Goal: Find specific page/section: Find specific page/section

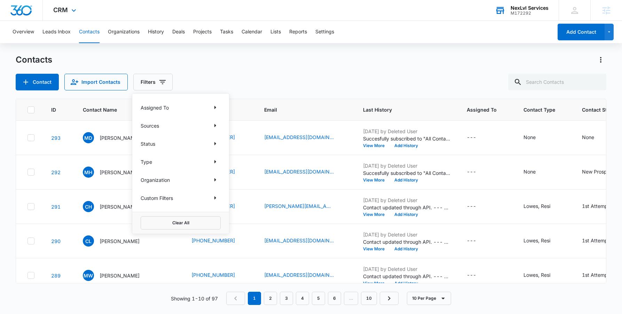
click at [515, 16] on div "NexLvl Services M172292 Your Accounts View All" at bounding box center [522, 10] width 74 height 21
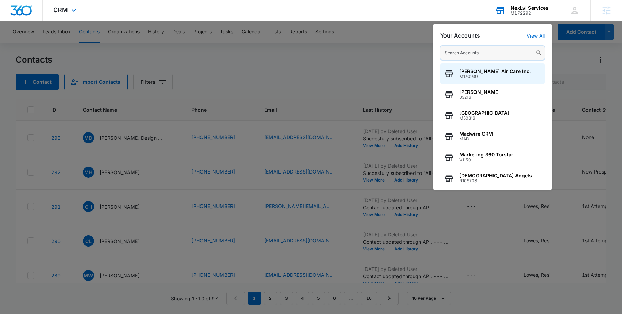
click at [461, 57] on input "text" at bounding box center [492, 53] width 104 height 14
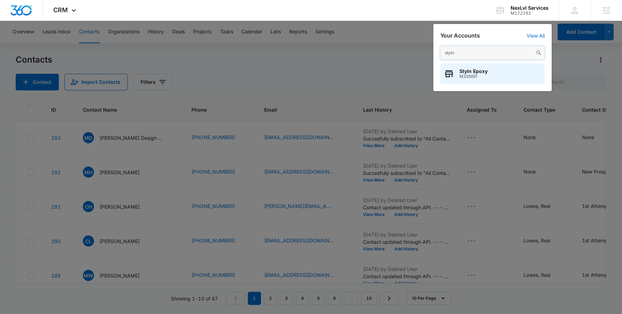
type input "styln"
click at [468, 69] on span "Styln Epoxy" at bounding box center [474, 72] width 28 height 6
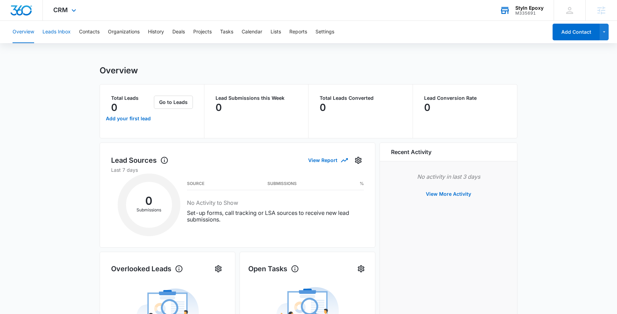
click at [56, 37] on button "Leads Inbox" at bounding box center [56, 32] width 28 height 22
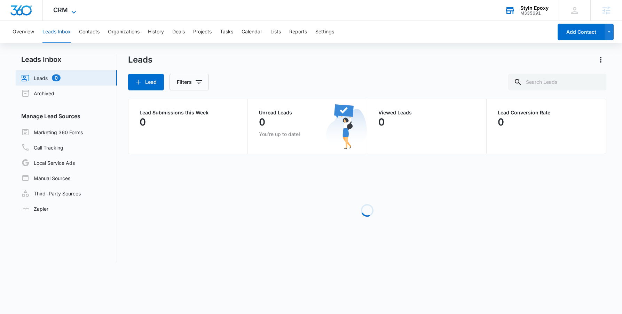
click at [63, 11] on span "CRM" at bounding box center [60, 9] width 15 height 7
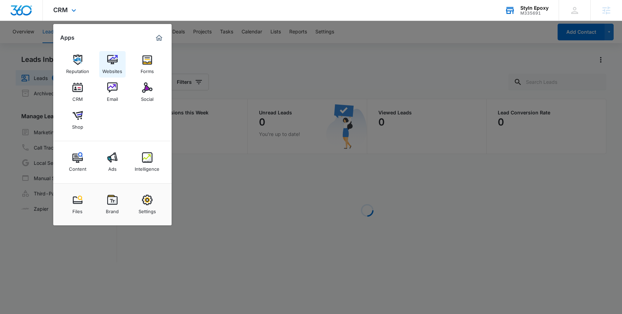
click at [111, 60] on img at bounding box center [112, 60] width 10 height 10
